Goal: Check status: Check status

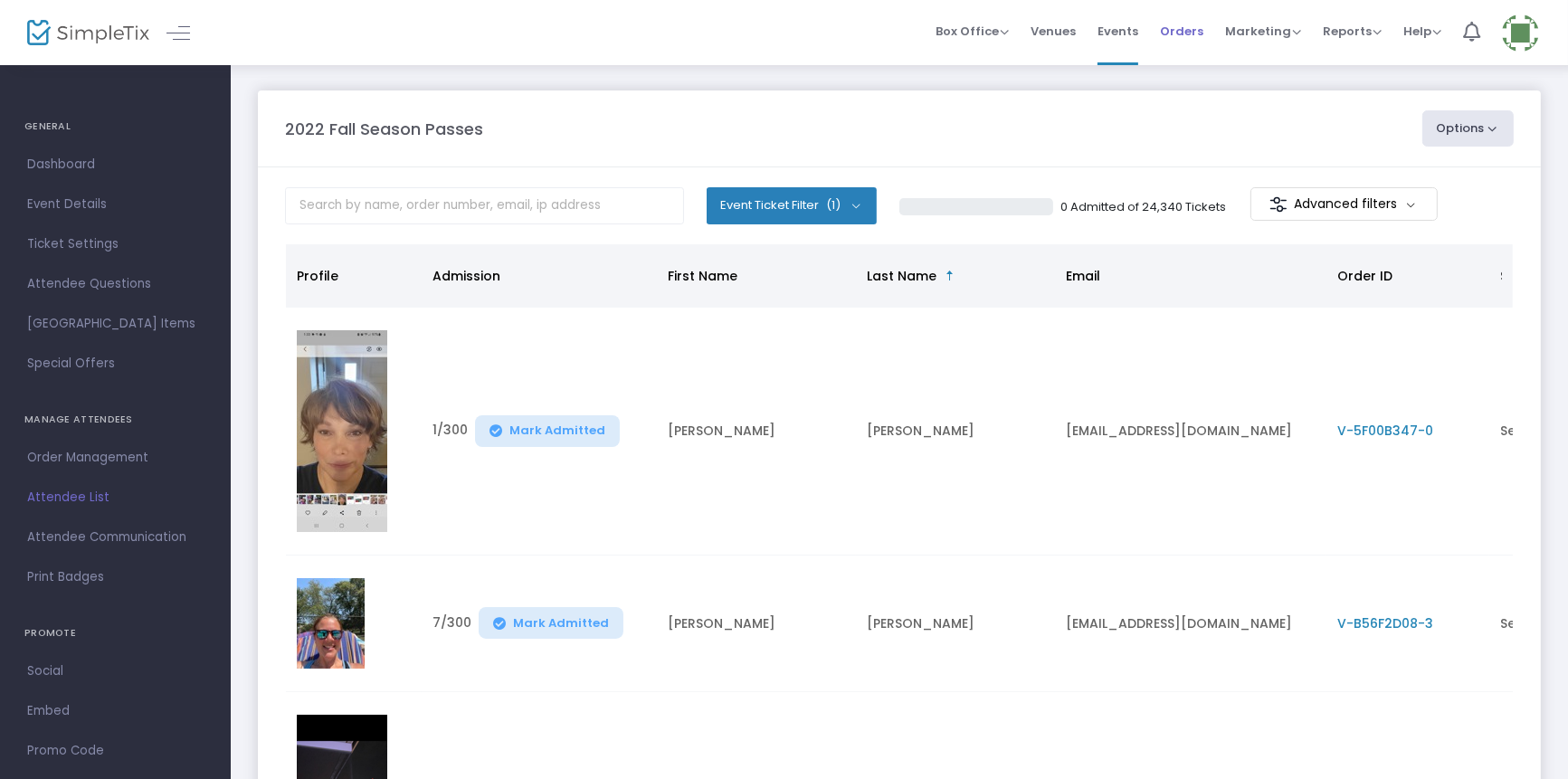
click at [1190, 25] on span "Orders" at bounding box center [1182, 31] width 43 height 46
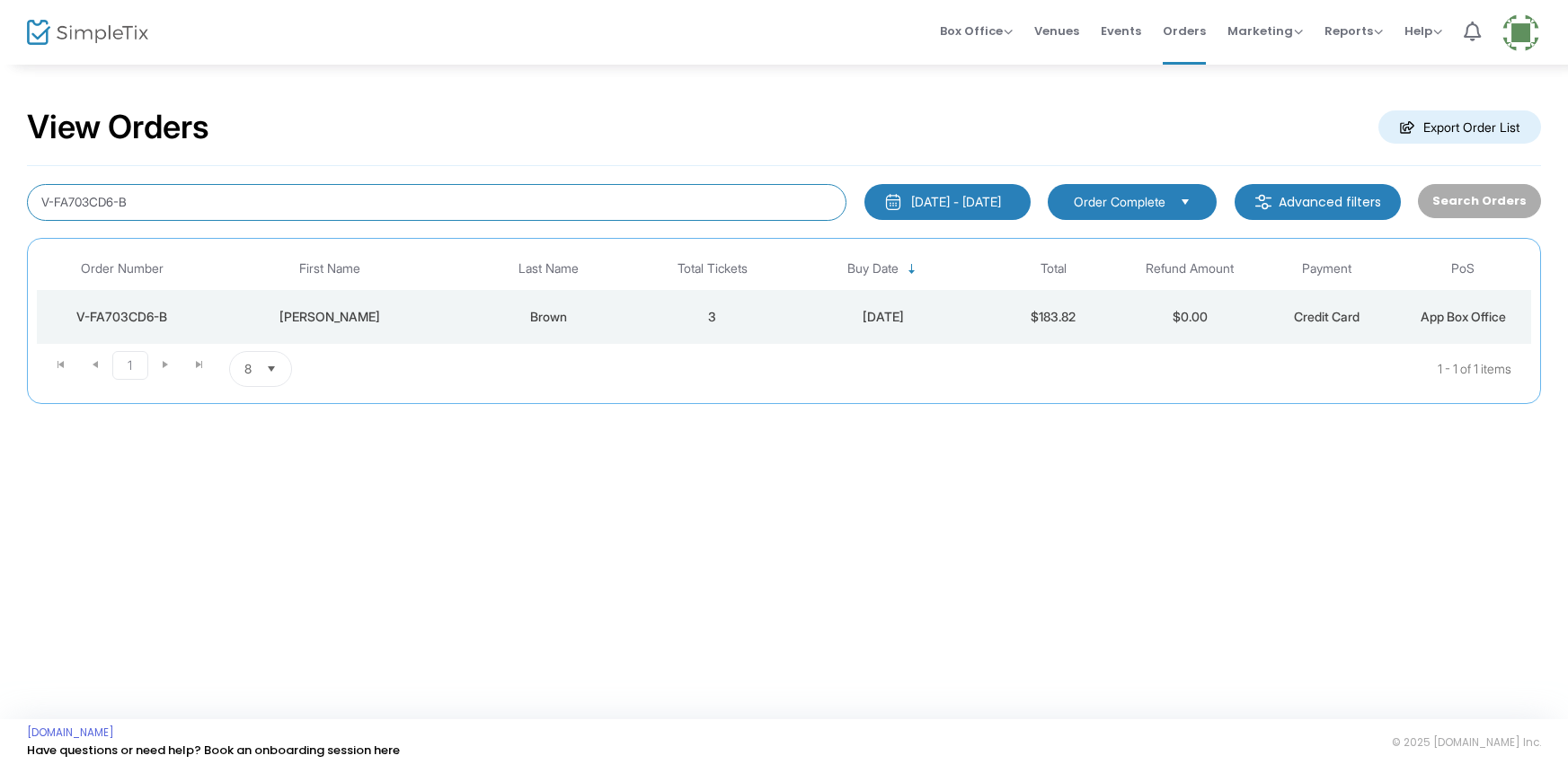
drag, startPoint x: 143, startPoint y: 199, endPoint x: 0, endPoint y: 244, distance: 149.9
click at [0, 244] on div "View Orders Export Order List V-FA703CD6-B [DATE] - [DATE] Last 30 Days [DATE] …" at bounding box center [784, 264] width 1568 height 404
type input "[PERSON_NAME]"
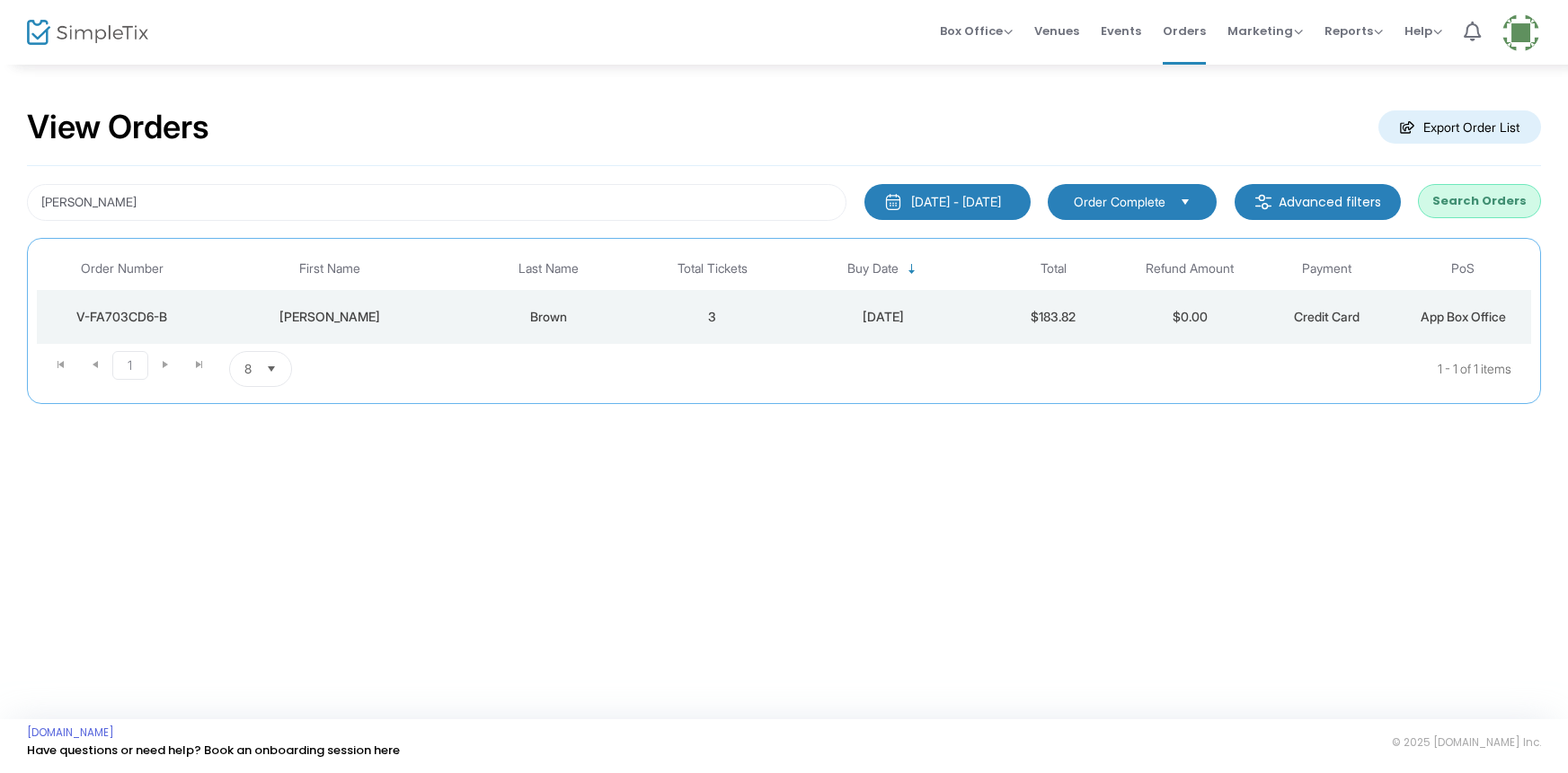
click at [1470, 205] on button "Search Orders" at bounding box center [1479, 200] width 123 height 35
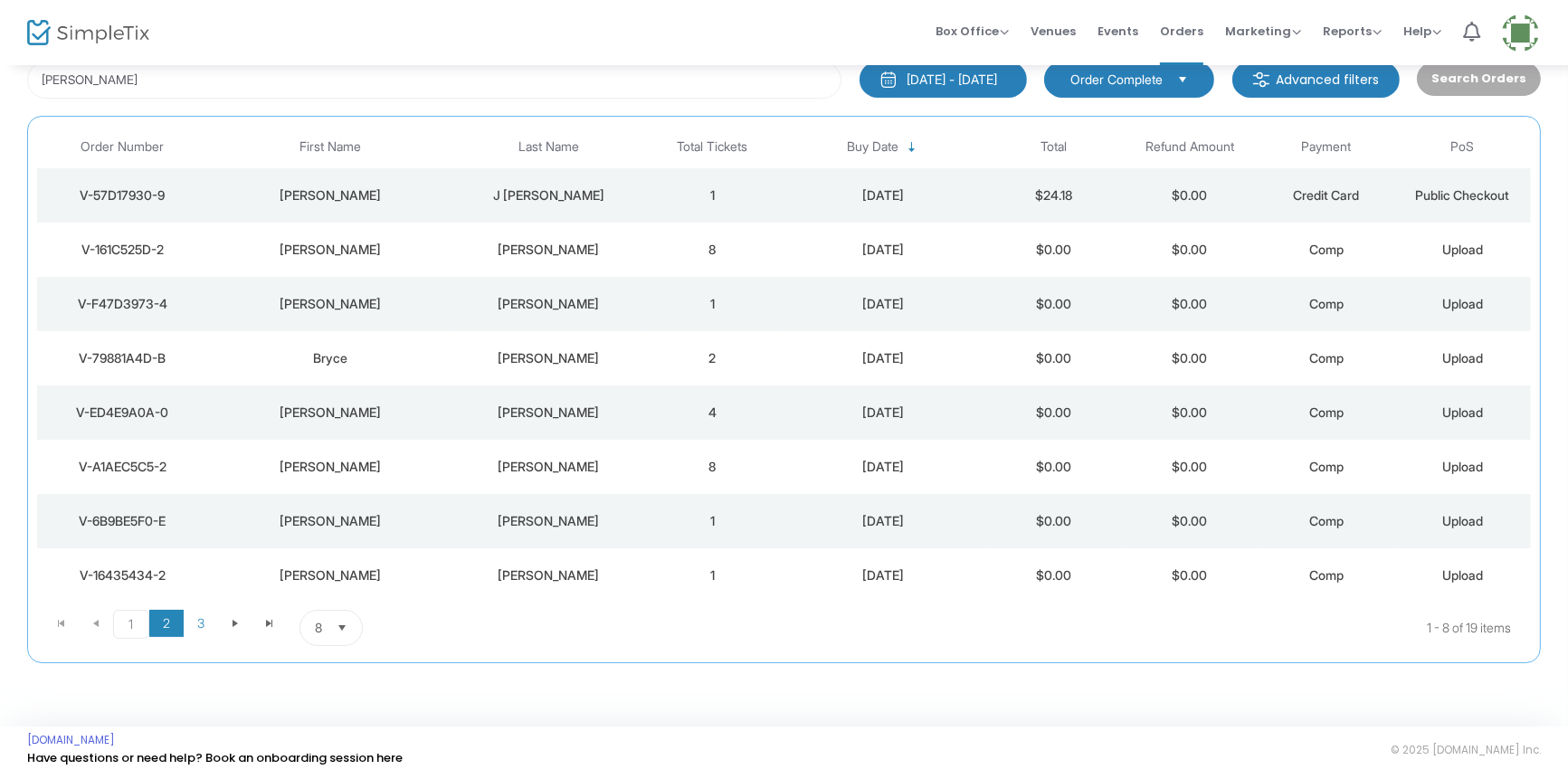
scroll to position [125, 0]
click at [163, 627] on span "2" at bounding box center [166, 622] width 35 height 27
click at [202, 616] on span "3" at bounding box center [201, 622] width 35 height 27
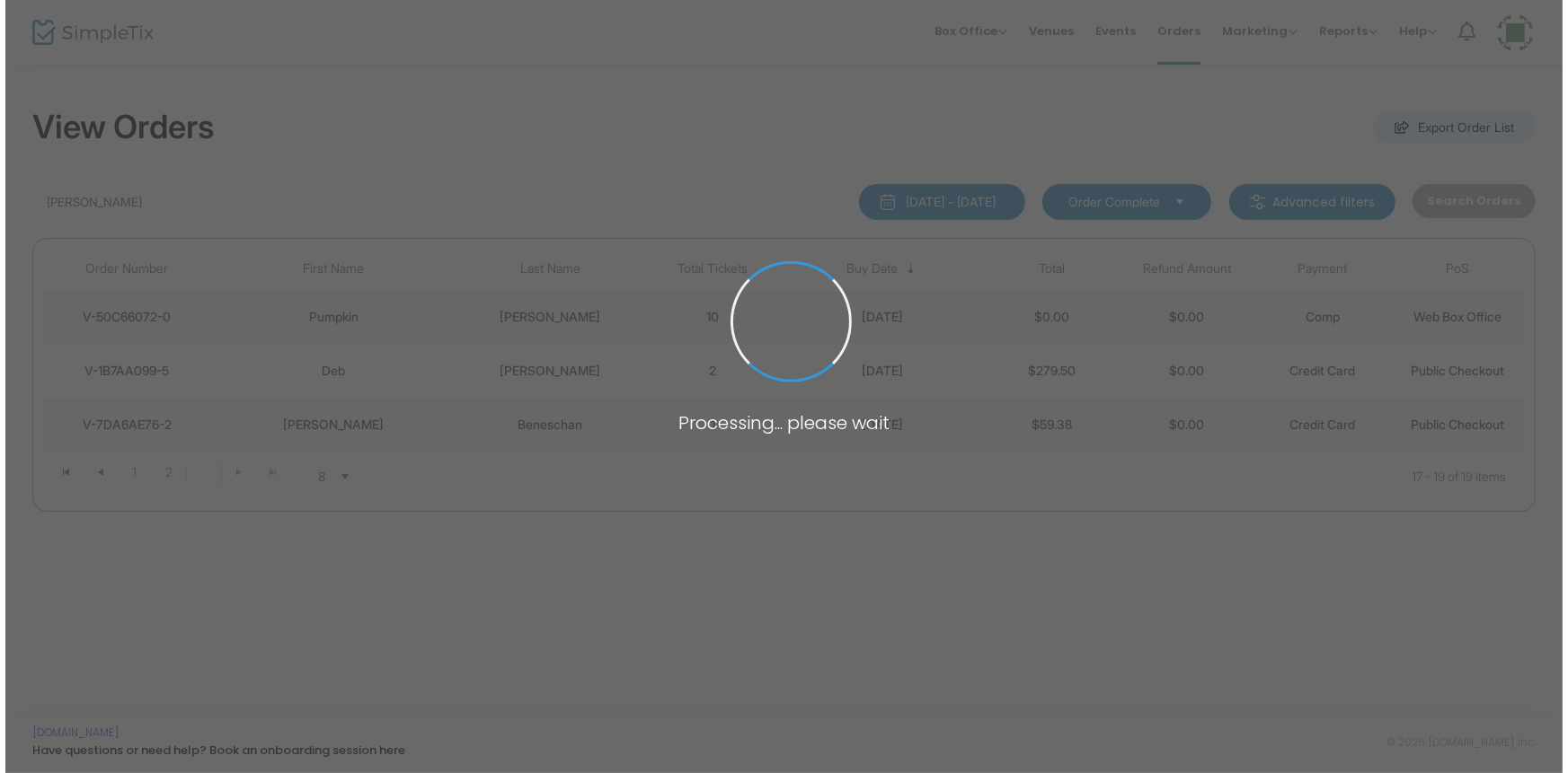
scroll to position [0, 0]
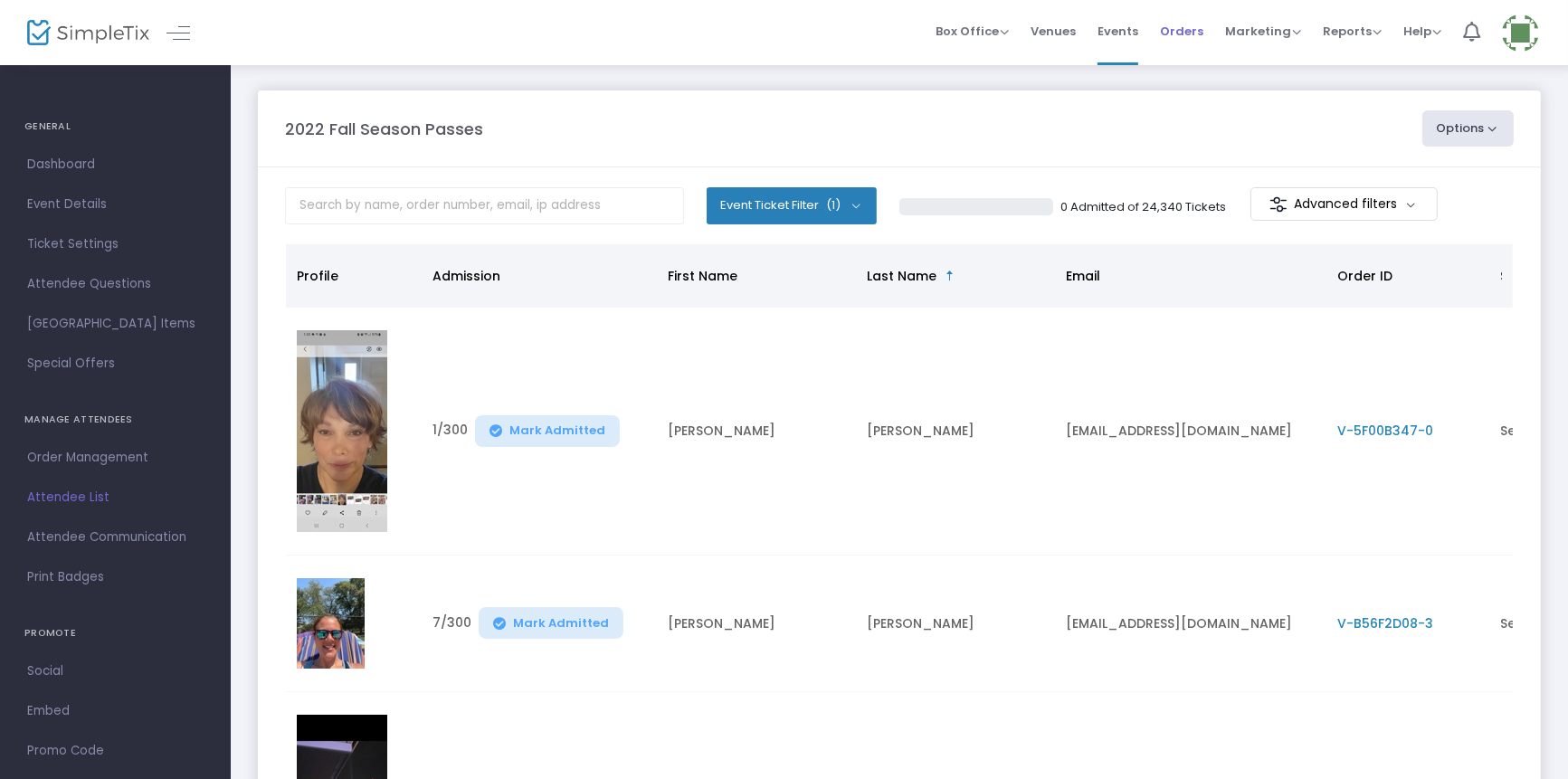
click at [1168, 27] on span "Orders" at bounding box center [1182, 31] width 43 height 46
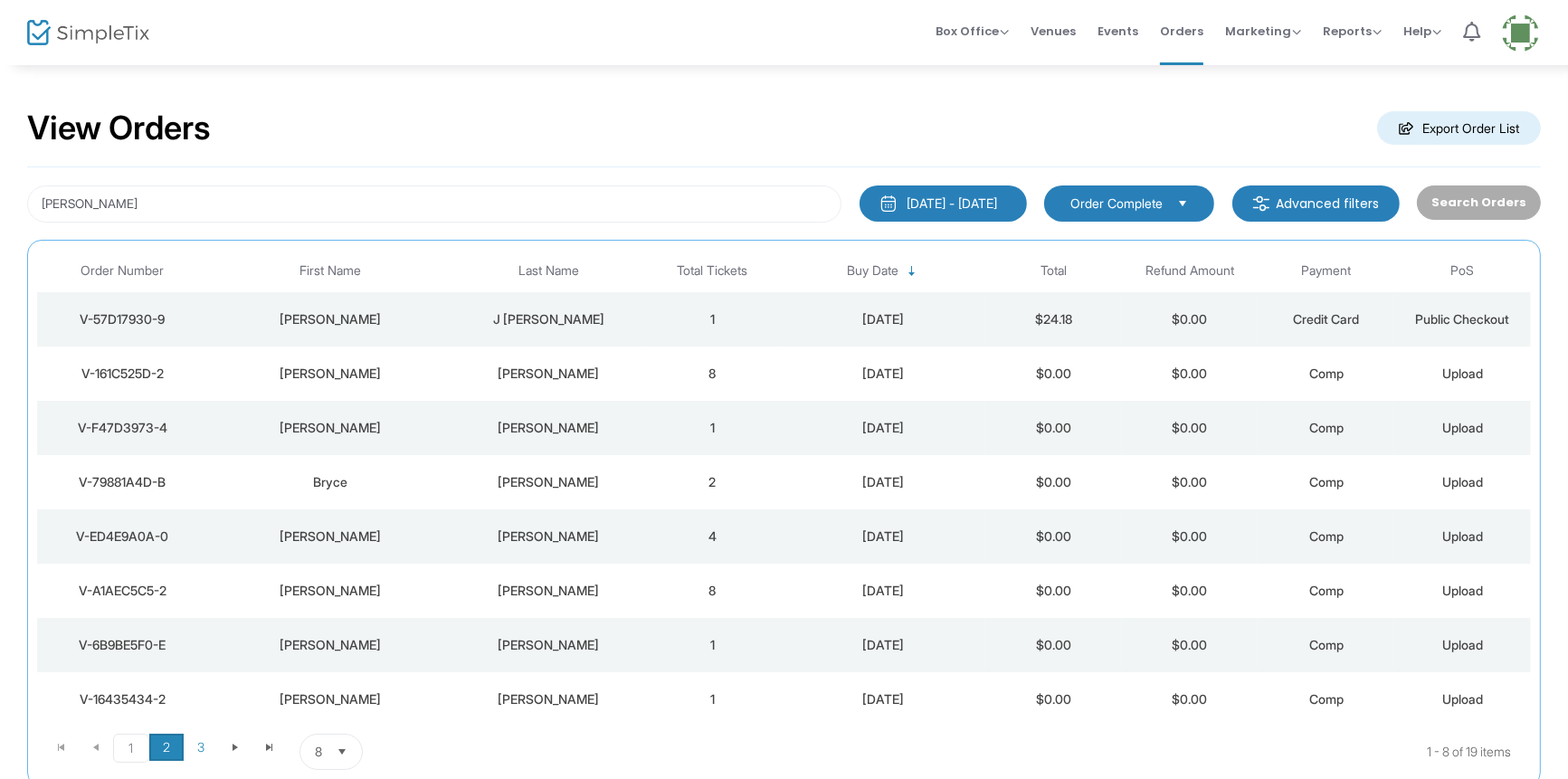
click at [166, 752] on span "2" at bounding box center [166, 747] width 35 height 27
click at [199, 744] on span "3" at bounding box center [201, 747] width 35 height 27
